Goal: Task Accomplishment & Management: Use online tool/utility

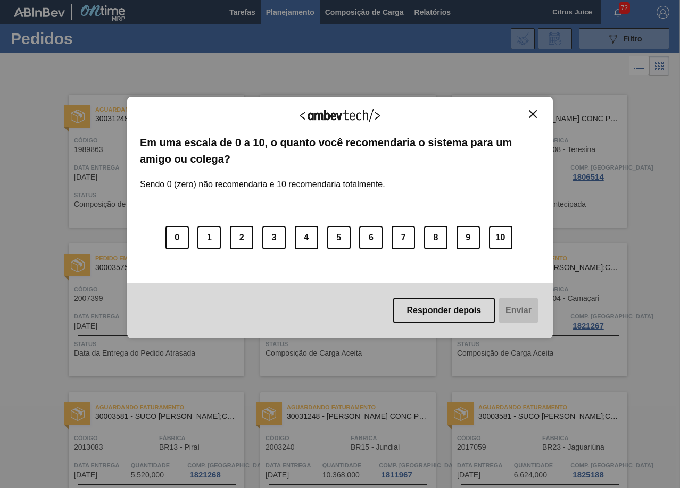
drag, startPoint x: 334, startPoint y: 237, endPoint x: 346, endPoint y: 241, distance: 13.5
click at [334, 236] on button "5" at bounding box center [338, 237] width 23 height 23
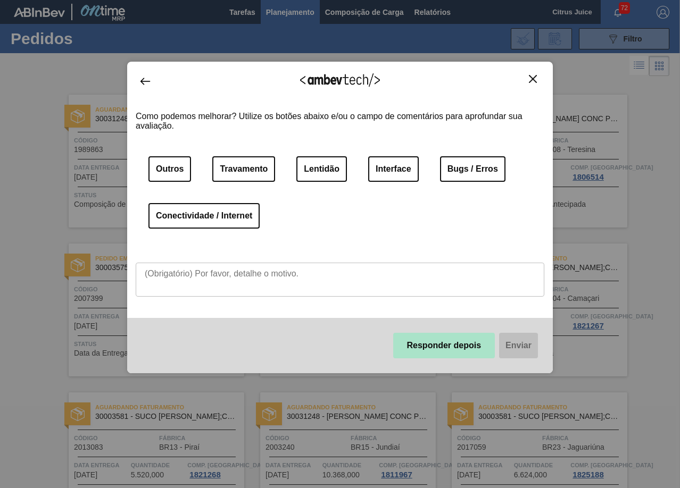
click at [457, 347] on button "Responder depois" at bounding box center [444, 346] width 102 height 26
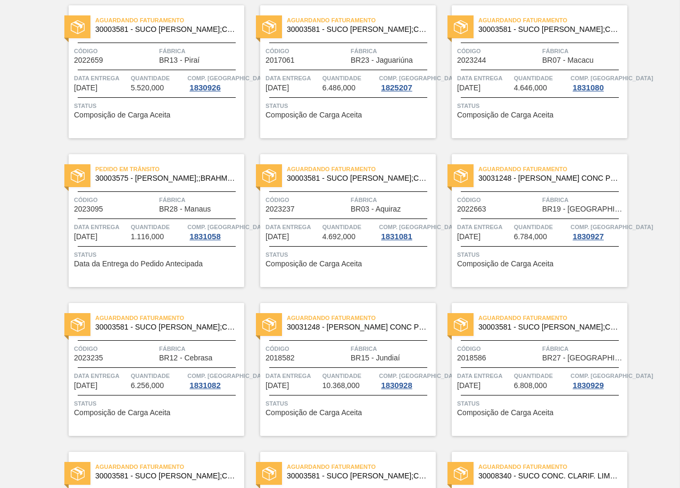
scroll to position [1577, 0]
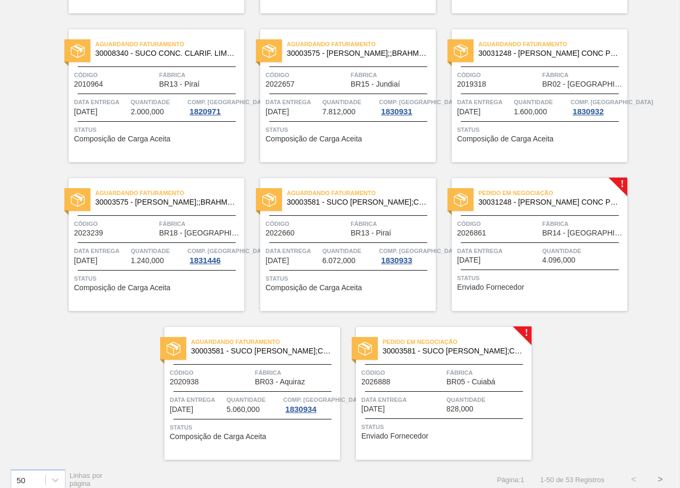
scroll to position [2163, 0]
